Goal: Use online tool/utility: Utilize a website feature to perform a specific function

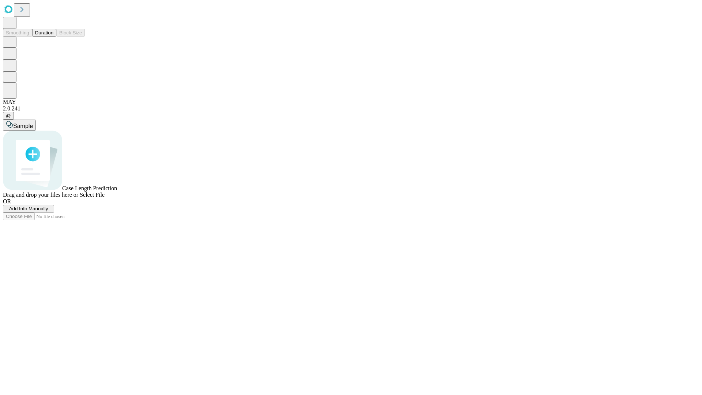
click at [53, 37] on button "Duration" at bounding box center [44, 33] width 24 height 8
click at [105, 198] on span "Select File" at bounding box center [92, 195] width 25 height 6
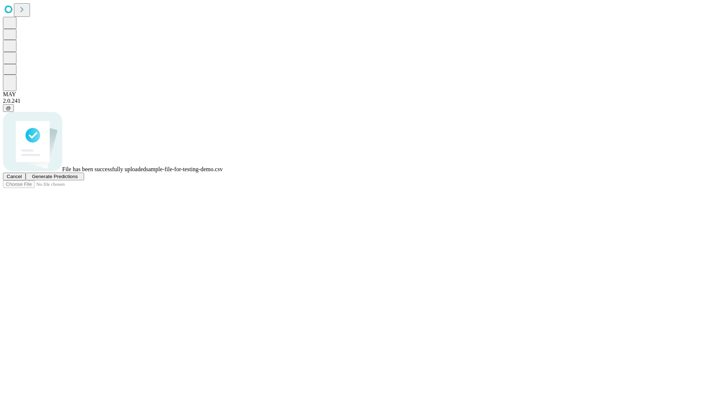
click at [78, 179] on span "Generate Predictions" at bounding box center [55, 176] width 46 height 5
